Goal: Check status: Check status

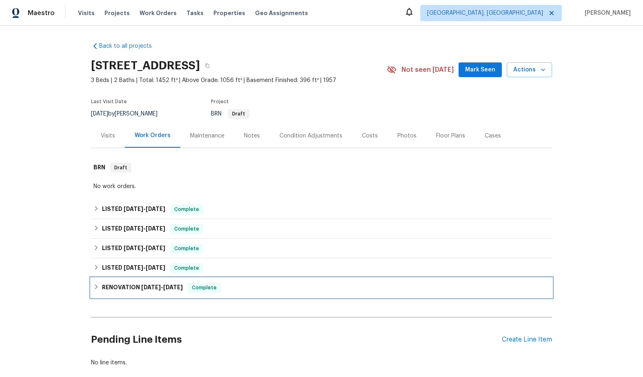
click at [96, 287] on icon at bounding box center [96, 287] width 6 height 6
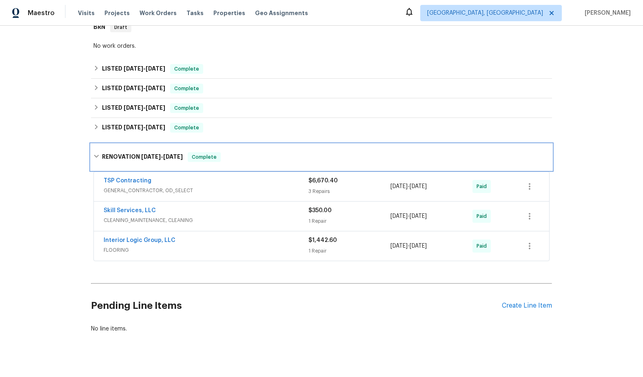
scroll to position [152, 0]
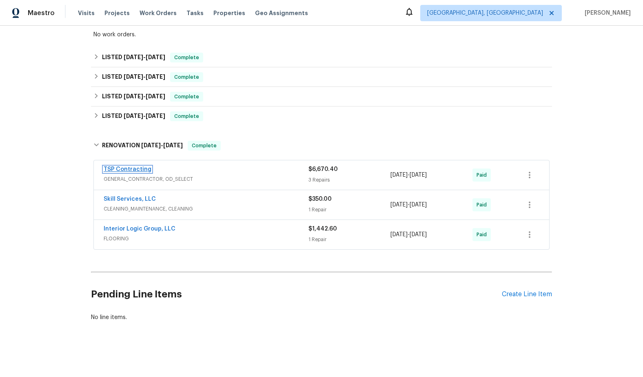
click at [135, 171] on link "TSP Contracting" at bounding box center [128, 169] width 48 height 6
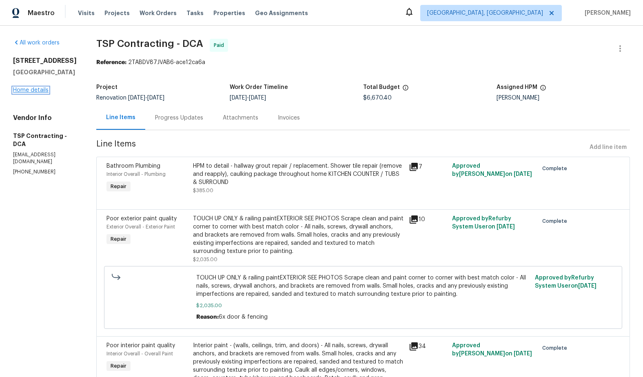
click at [27, 93] on link "Home details" at bounding box center [30, 90] width 35 height 6
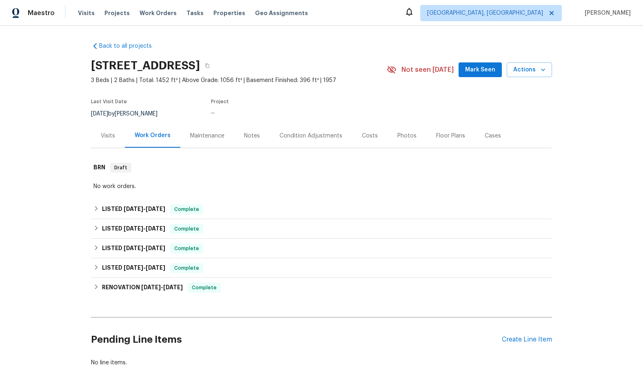
scroll to position [0, 0]
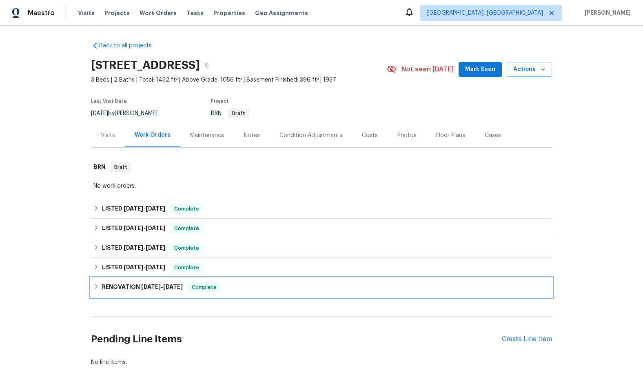
click at [97, 283] on div "RENOVATION [DATE] - [DATE] Complete" at bounding box center [321, 287] width 456 height 10
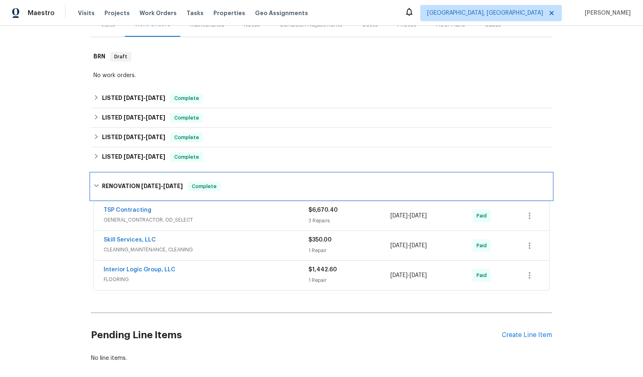
scroll to position [152, 0]
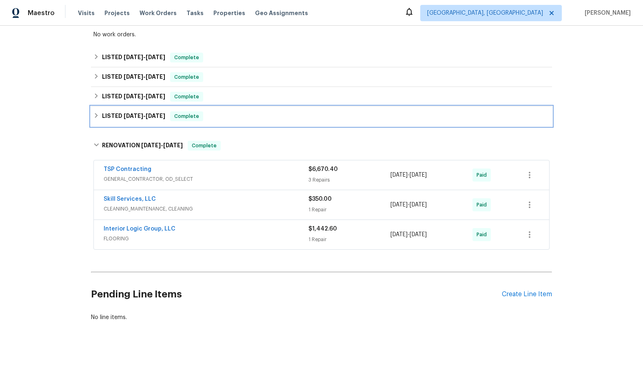
click at [95, 115] on icon at bounding box center [96, 116] width 6 height 6
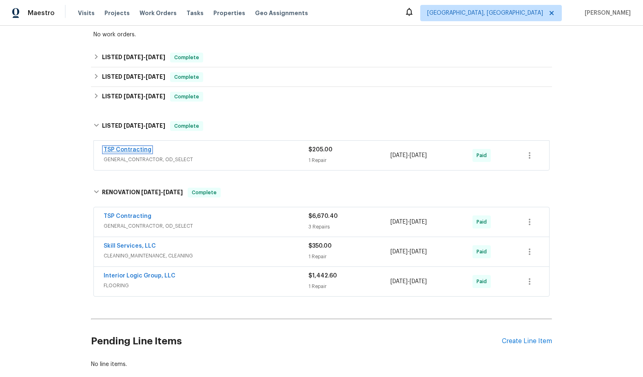
click at [122, 151] on link "TSP Contracting" at bounding box center [128, 150] width 48 height 6
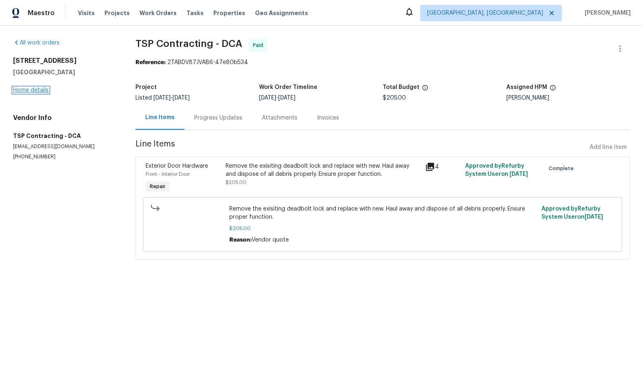
click at [39, 89] on link "Home details" at bounding box center [30, 90] width 35 height 6
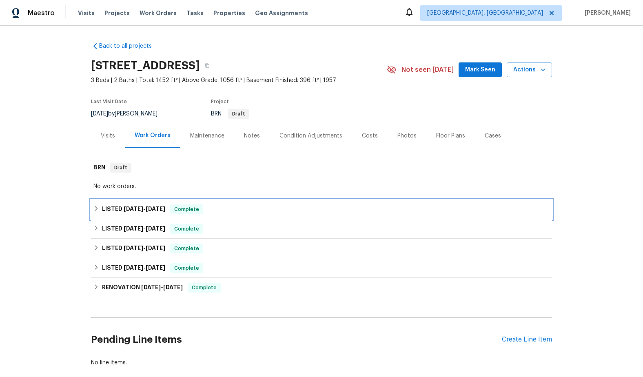
click at [96, 208] on icon at bounding box center [96, 209] width 6 height 6
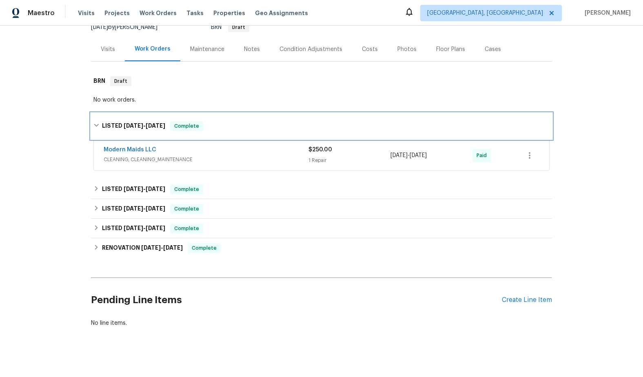
scroll to position [92, 0]
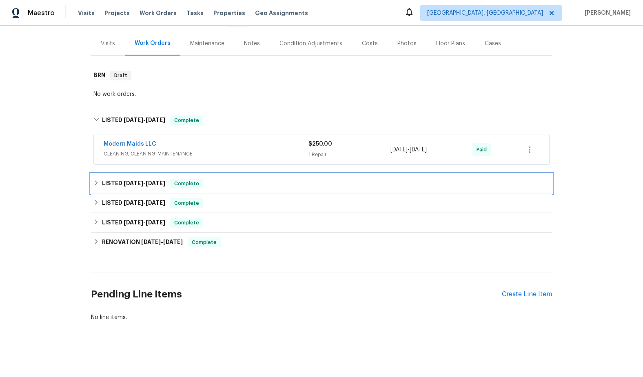
click at [96, 184] on icon at bounding box center [96, 182] width 3 height 5
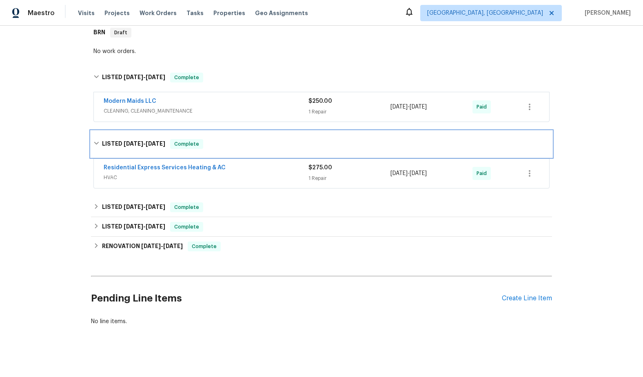
scroll to position [139, 0]
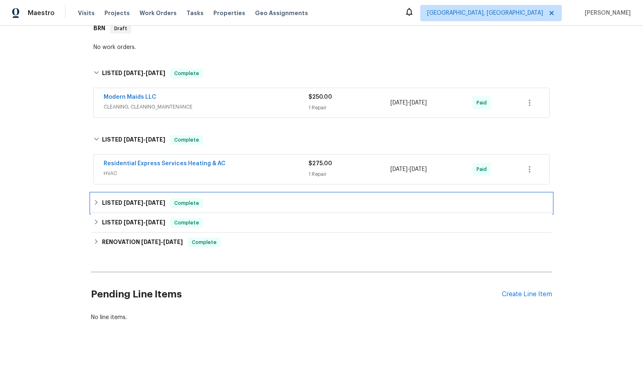
click at [97, 206] on div "LISTED [DATE] - [DATE] Complete" at bounding box center [321, 203] width 456 height 10
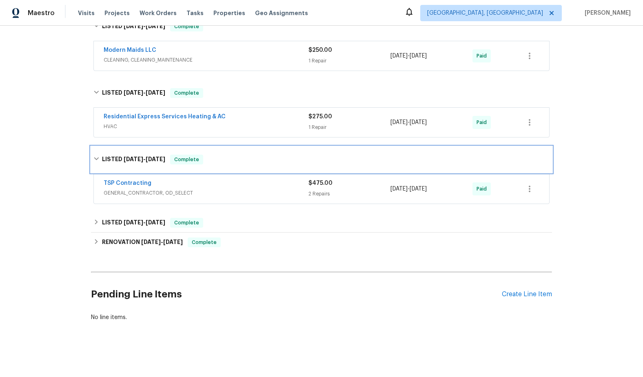
scroll to position [185, 0]
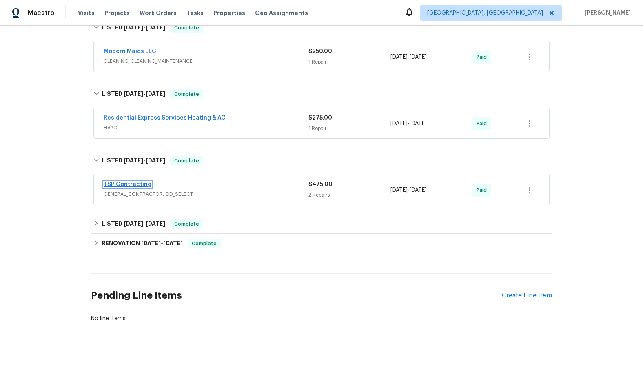
click at [128, 183] on link "TSP Contracting" at bounding box center [128, 184] width 48 height 6
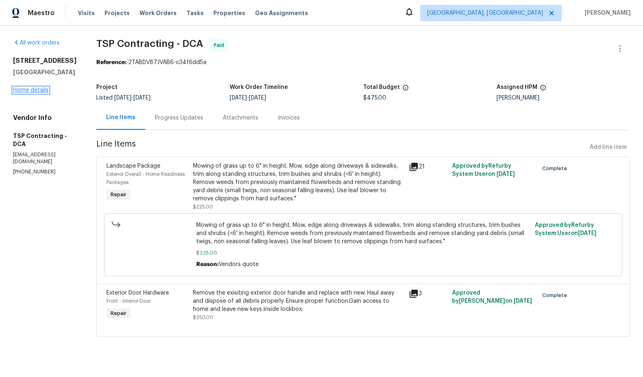
click at [39, 93] on link "Home details" at bounding box center [30, 90] width 35 height 6
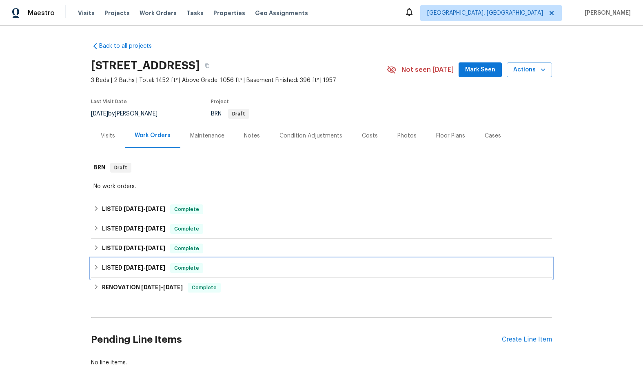
click at [95, 272] on div "LISTED [DATE] - [DATE] Complete" at bounding box center [321, 268] width 456 height 10
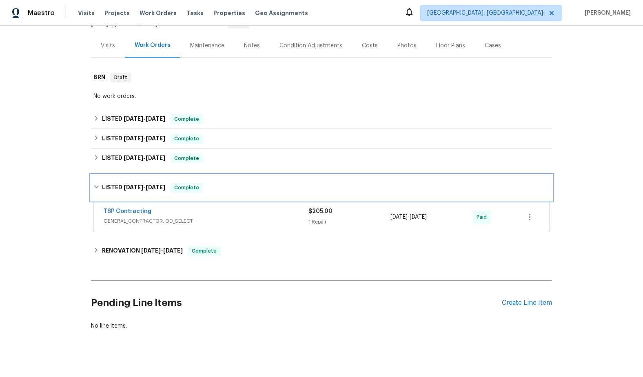
scroll to position [99, 0]
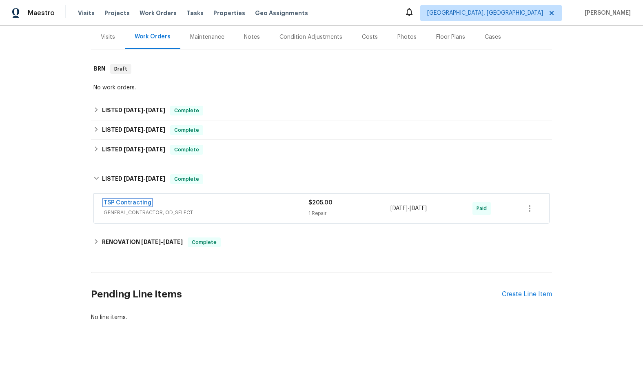
click at [123, 204] on link "TSP Contracting" at bounding box center [128, 203] width 48 height 6
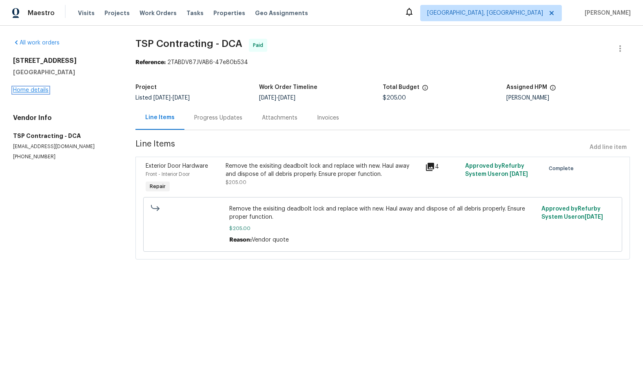
click at [38, 91] on link "Home details" at bounding box center [30, 90] width 35 height 6
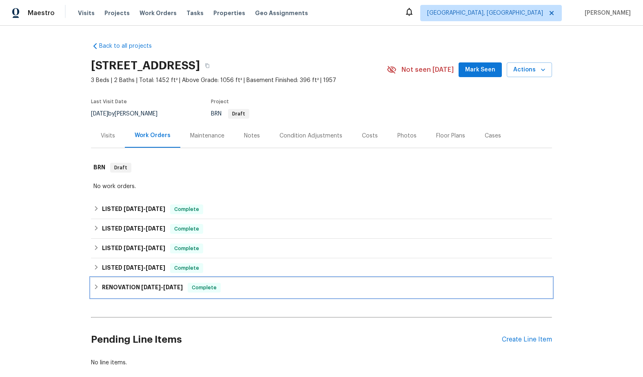
click at [96, 287] on icon at bounding box center [96, 286] width 3 height 5
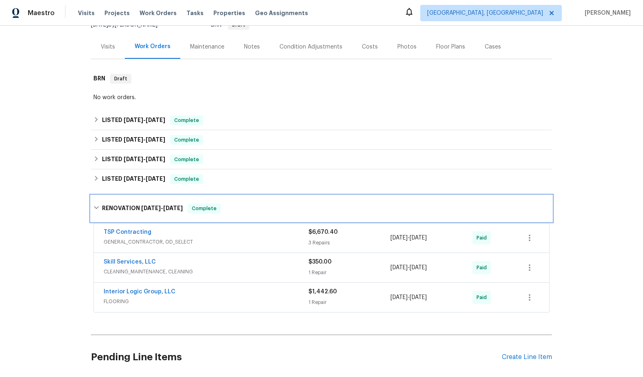
scroll to position [152, 0]
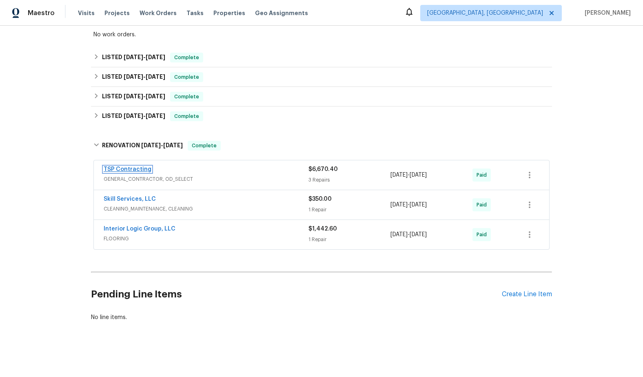
click at [137, 170] on link "TSP Contracting" at bounding box center [128, 169] width 48 height 6
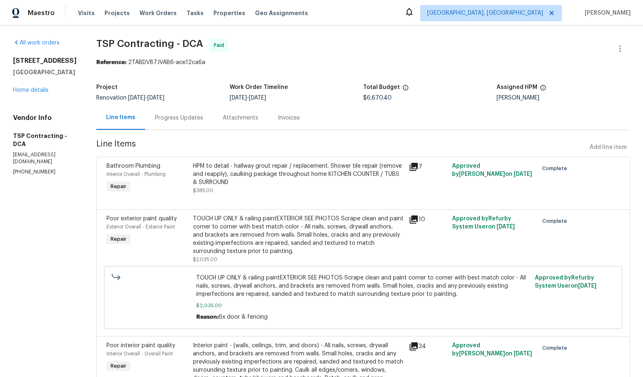
click at [166, 119] on div "Progress Updates" at bounding box center [179, 118] width 48 height 8
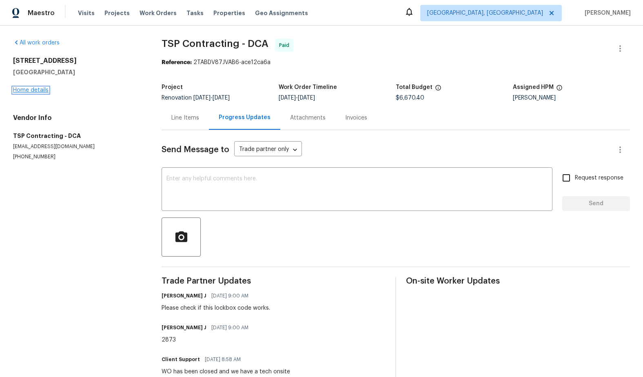
click at [35, 91] on link "Home details" at bounding box center [30, 90] width 35 height 6
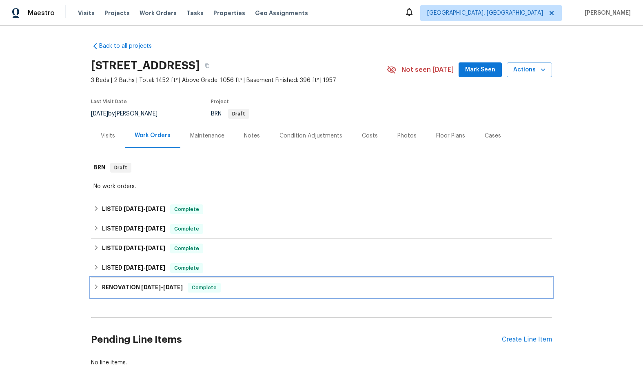
click at [100, 289] on div "RENOVATION [DATE] - [DATE] Complete" at bounding box center [321, 288] width 456 height 10
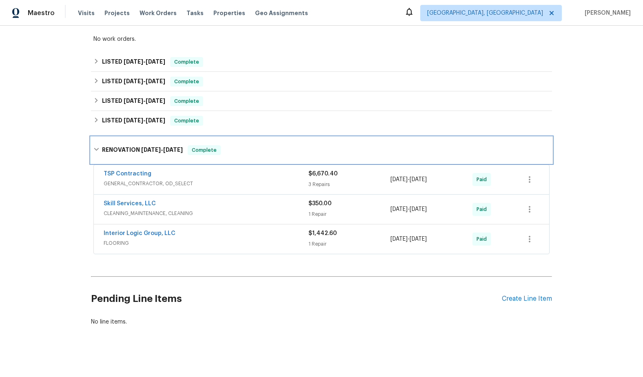
scroll to position [152, 0]
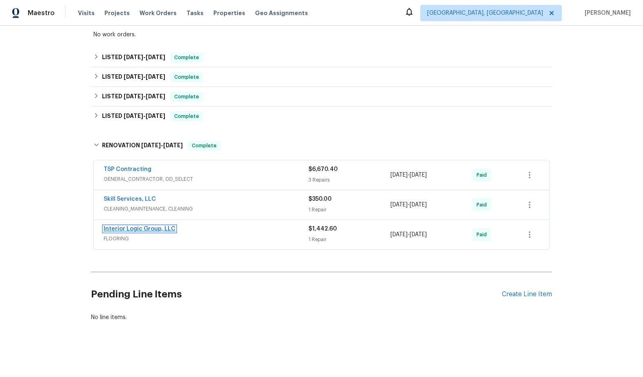
click at [147, 229] on link "Interior Logic Group, LLC" at bounding box center [140, 229] width 72 height 6
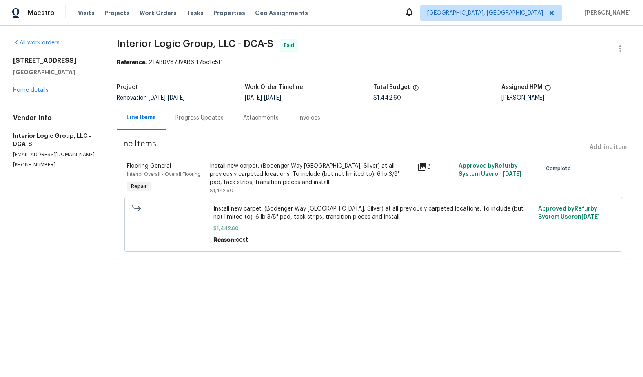
click at [192, 121] on div "Progress Updates" at bounding box center [199, 118] width 48 height 8
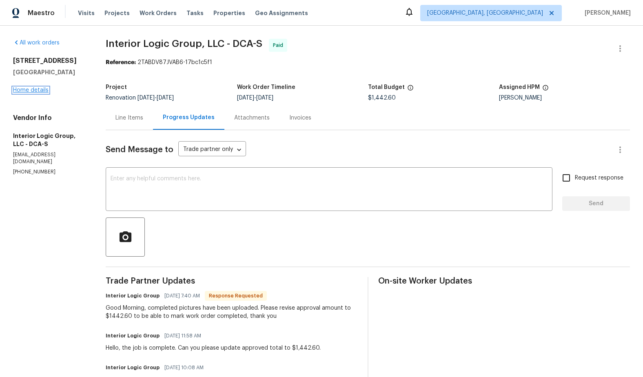
click at [37, 92] on link "Home details" at bounding box center [30, 90] width 35 height 6
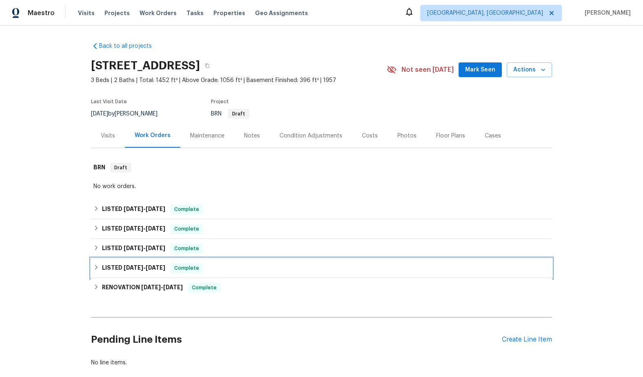
click at [97, 269] on icon at bounding box center [96, 267] width 6 height 6
